Goal: Information Seeking & Learning: Learn about a topic

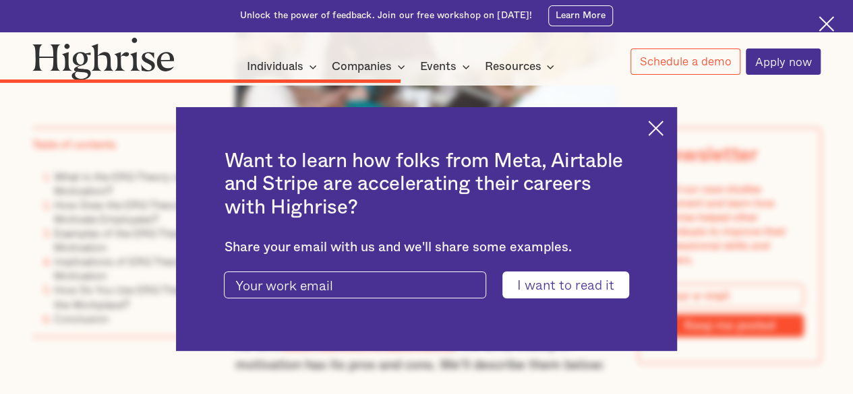
scroll to position [3563, 0]
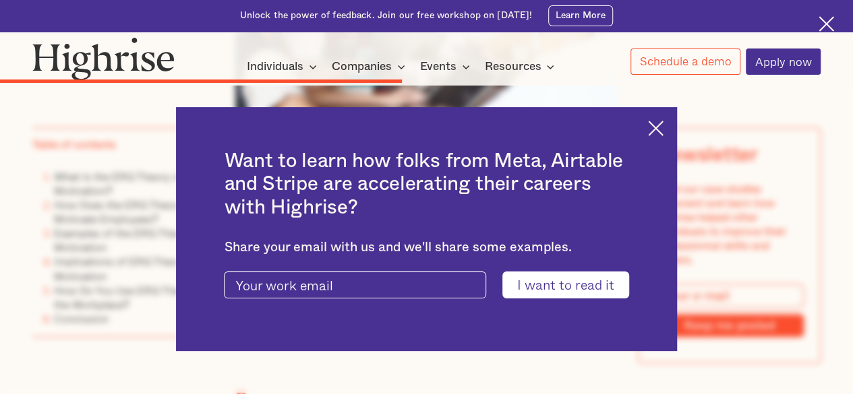
click at [663, 125] on img at bounding box center [656, 129] width 16 height 16
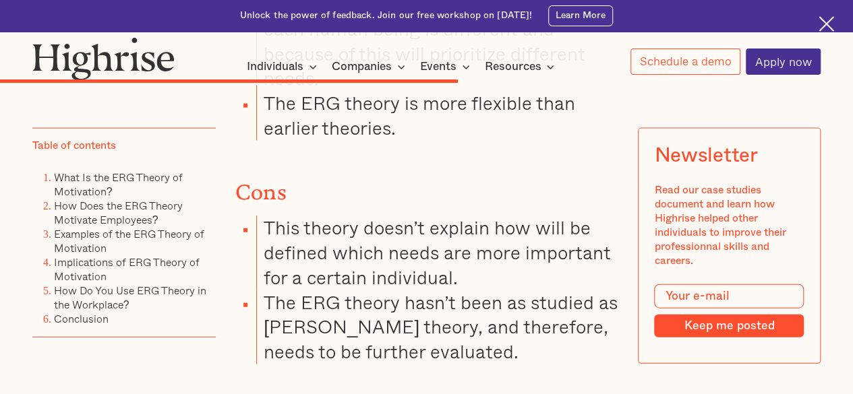
scroll to position [3968, 0]
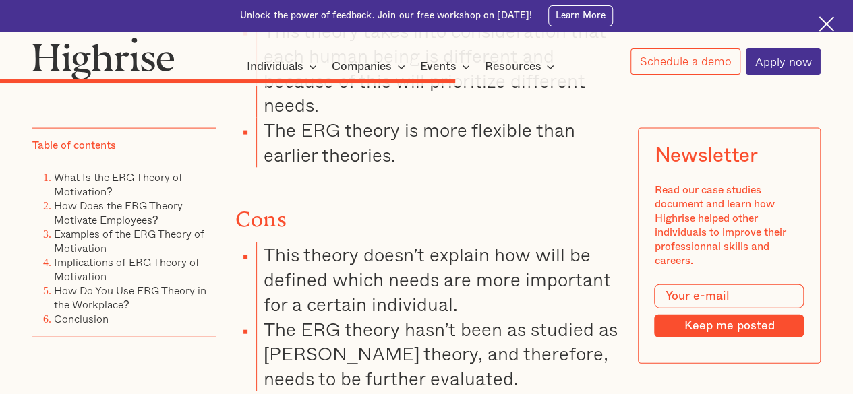
drag, startPoint x: 235, startPoint y: 164, endPoint x: 491, endPoint y: 247, distance: 269.8
copy p "Ensuring employees feel safe and have access to their most basic needs should b…"
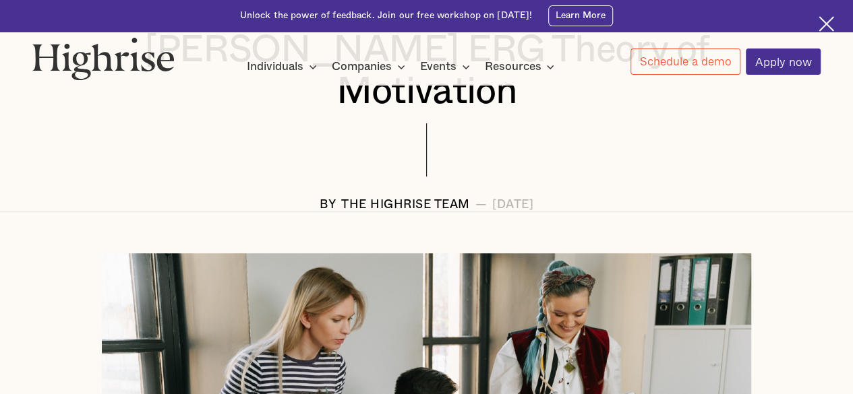
scroll to position [267, 0]
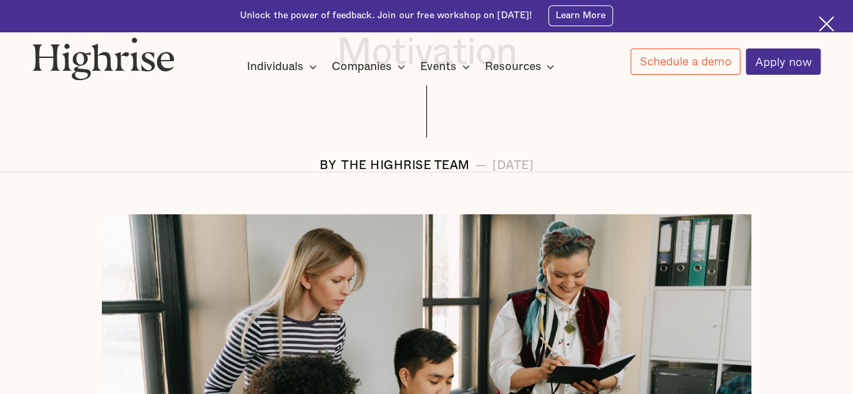
click at [824, 214] on div at bounding box center [426, 391] width 851 height 354
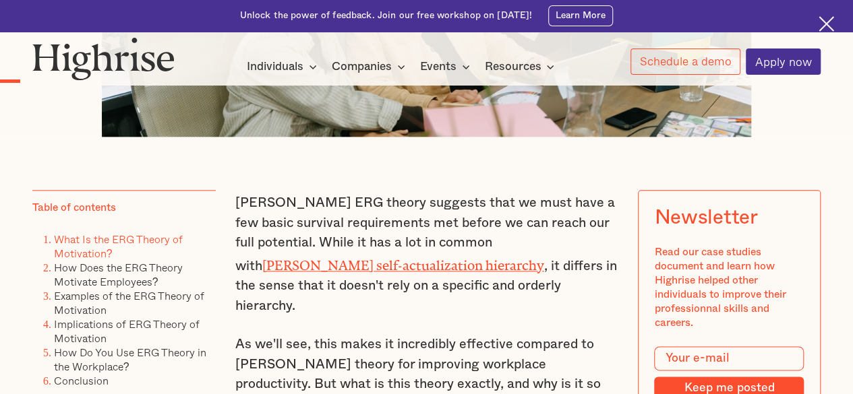
scroll to position [698, 0]
click at [452, 335] on p "As we'll see, this makes it incredibly effective compared to [PERSON_NAME] theo…" at bounding box center [426, 375] width 383 height 80
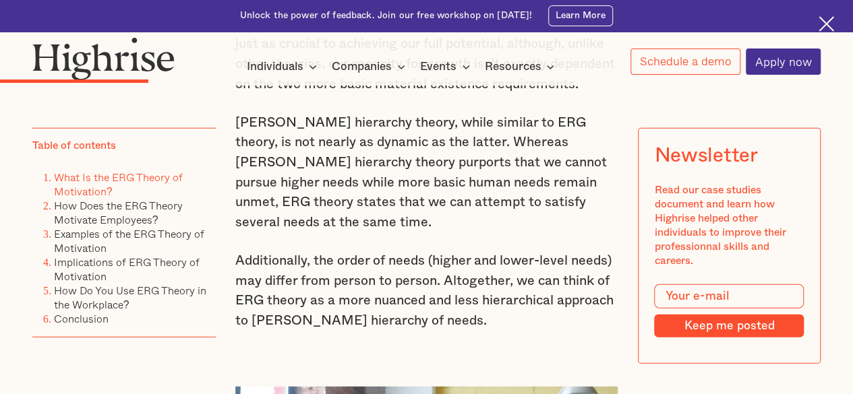
scroll to position [1723, 0]
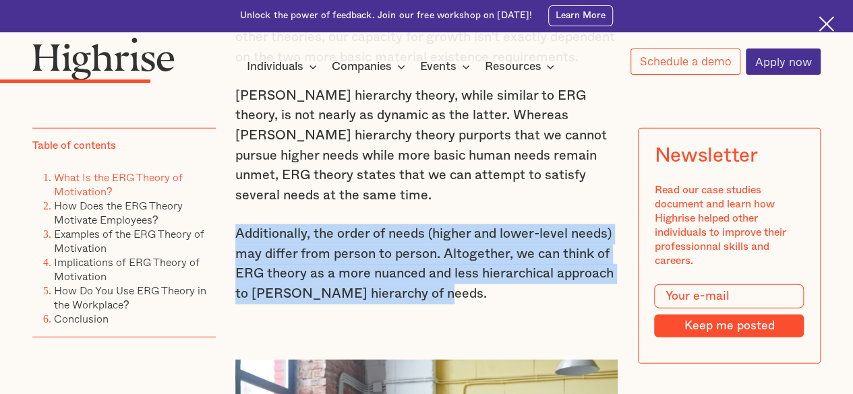
drag, startPoint x: 430, startPoint y: 183, endPoint x: 230, endPoint y: 119, distance: 209.3
copy p "Additionally, the order of needs (higher and lower-level needs) may differ from…"
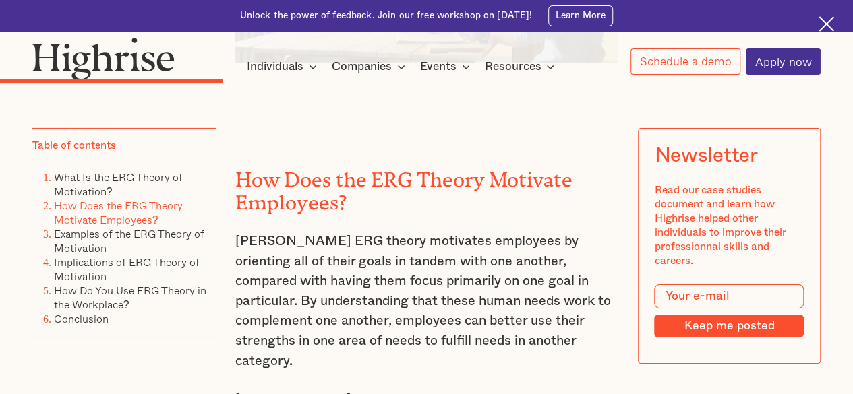
scroll to position [2285, 0]
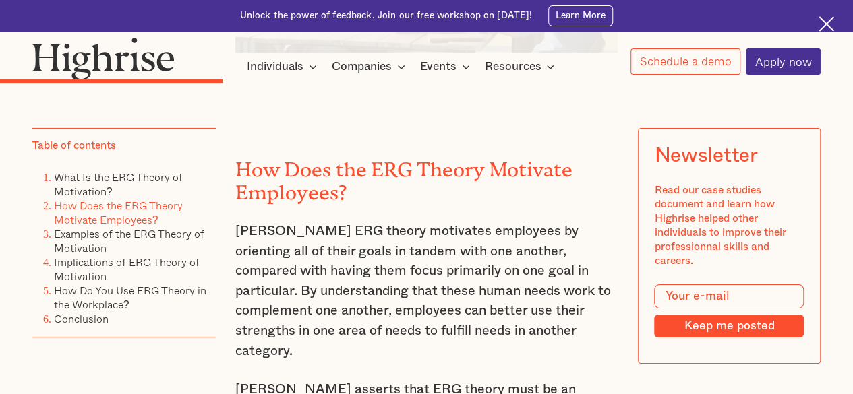
click at [460, 222] on p "[PERSON_NAME] ERG theory motivates employees by orienting all of their goals in…" at bounding box center [426, 292] width 383 height 140
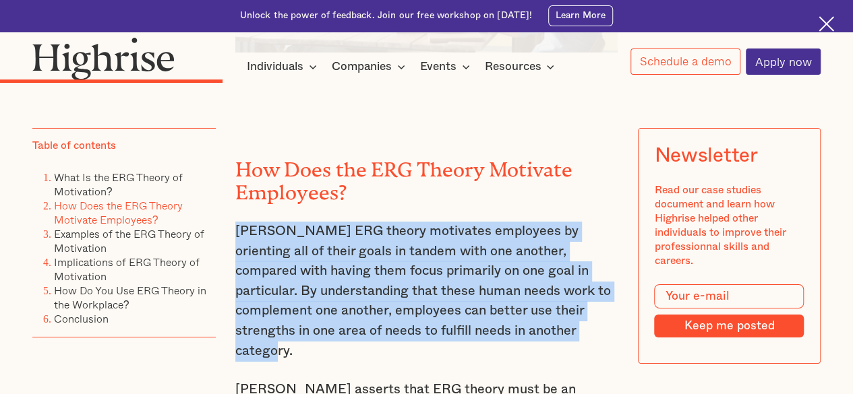
drag, startPoint x: 235, startPoint y: 122, endPoint x: 538, endPoint y: 220, distance: 318.8
click at [538, 222] on p "[PERSON_NAME] ERG theory motivates employees by orienting all of their goals in…" at bounding box center [426, 292] width 383 height 140
copy p "[PERSON_NAME] ERG theory motivates employees by orienting all of their goals in…"
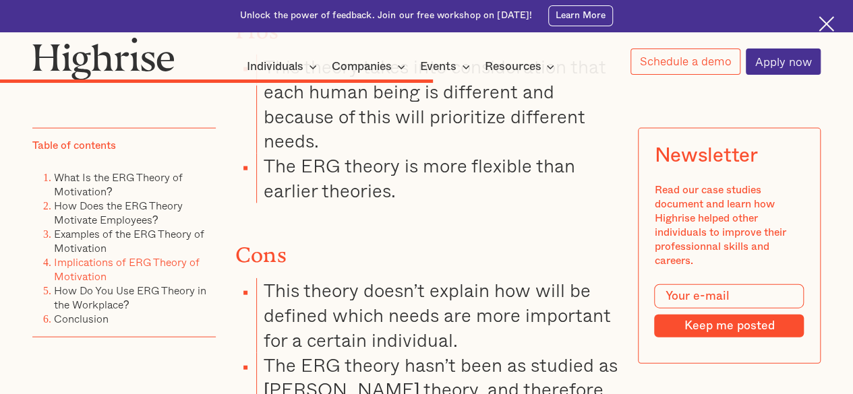
scroll to position [3929, 0]
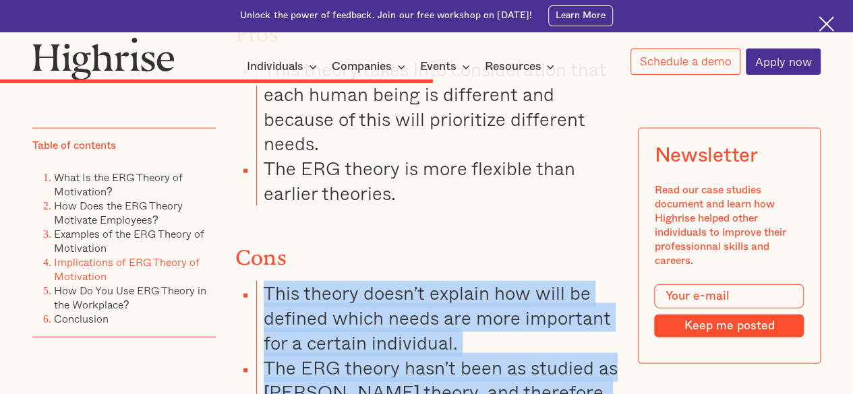
drag, startPoint x: 448, startPoint y: 300, endPoint x: 261, endPoint y: 169, distance: 227.9
click at [261, 281] on ul "This theory doesn’t explain how will be defined which needs are more important …" at bounding box center [418, 355] width 398 height 149
click at [261, 281] on li "This theory doesn’t explain how will be defined which needs are more important …" at bounding box center [436, 318] width 361 height 74
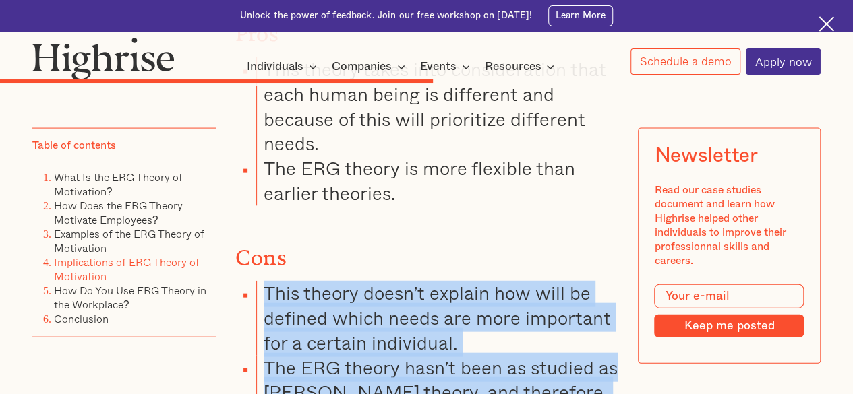
drag, startPoint x: 442, startPoint y: 301, endPoint x: 264, endPoint y: 169, distance: 221.2
click at [264, 281] on ul "This theory doesn’t explain how will be defined which needs are more important …" at bounding box center [418, 355] width 398 height 149
copy ul "This theory doesn’t explain how will be defined which needs are more important …"
click at [503, 356] on li "The ERG theory hasn’t been as studied as [PERSON_NAME] theory, and therefore, n…" at bounding box center [436, 393] width 361 height 74
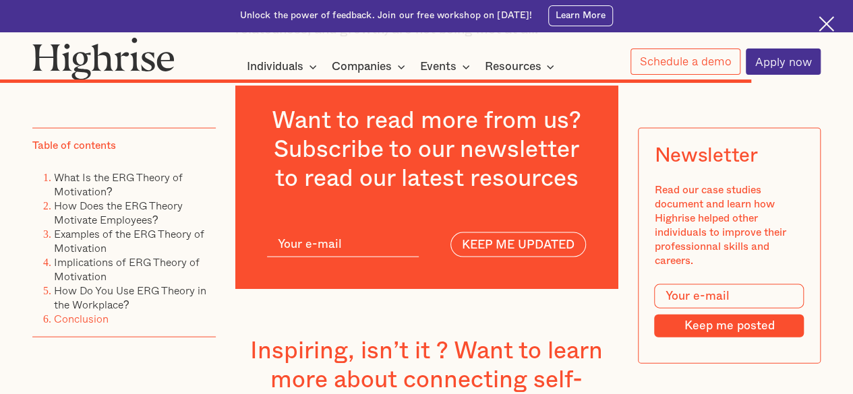
scroll to position [6436, 0]
